Goal: Navigation & Orientation: Find specific page/section

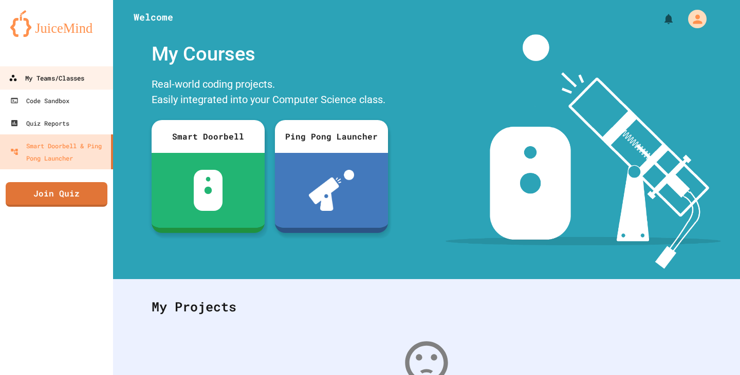
click at [83, 83] on div "My Teams/Classes" at bounding box center [46, 78] width 75 height 13
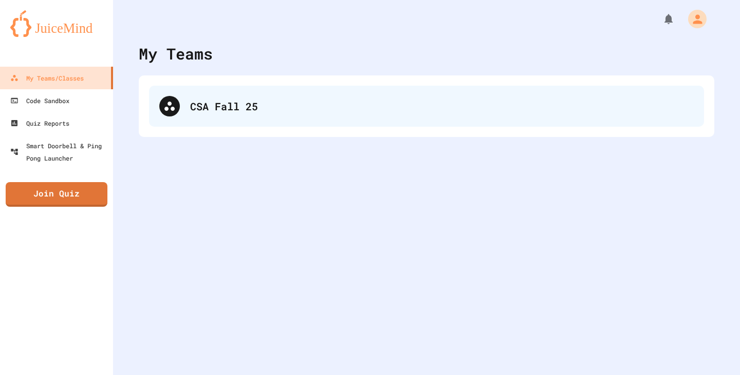
click at [363, 123] on div "CSA Fall 25" at bounding box center [426, 106] width 555 height 41
